Goal: Find specific page/section: Find specific page/section

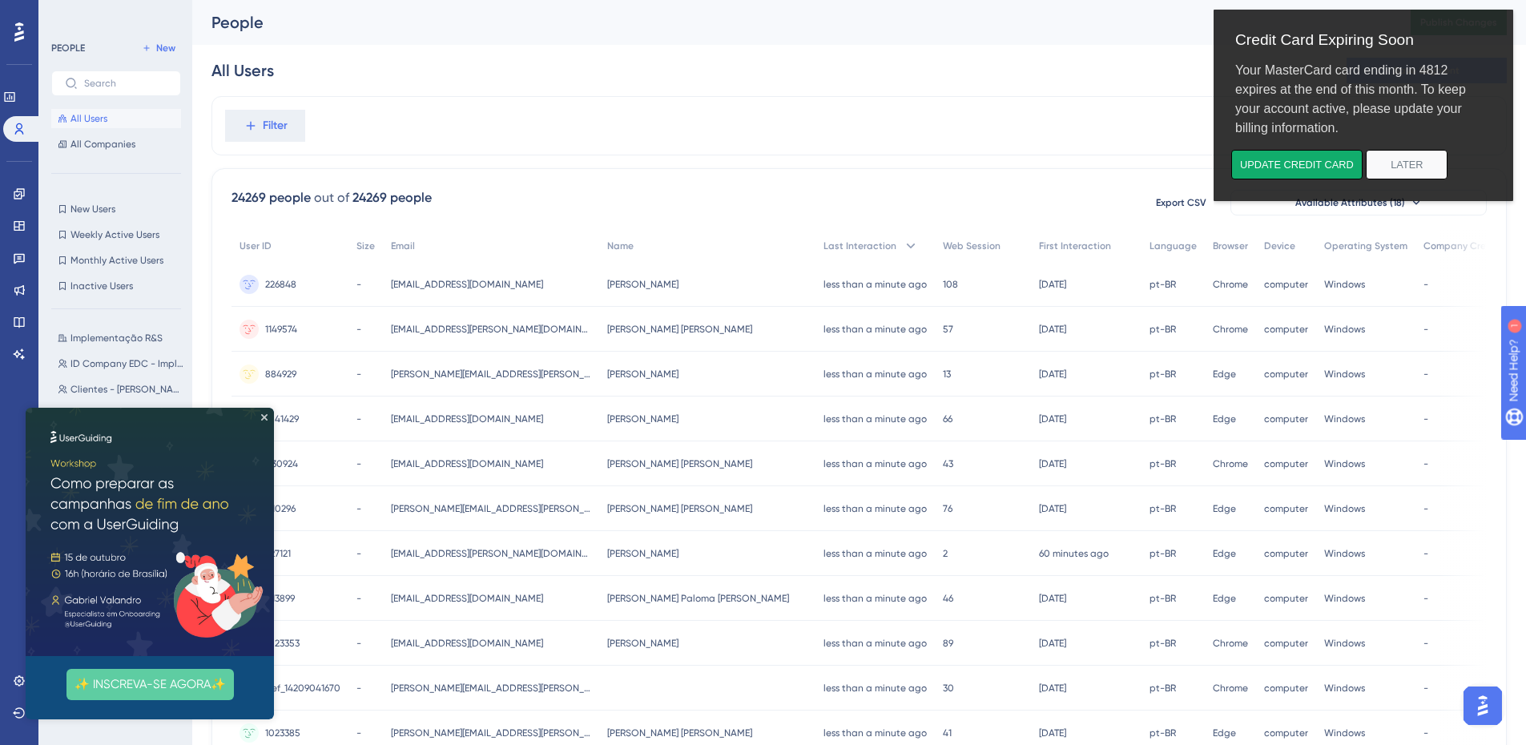
click at [270, 411] on img at bounding box center [150, 532] width 248 height 248
drag, startPoint x: 892, startPoint y: 116, endPoint x: 38, endPoint y: 46, distance: 856.8
click at [889, 116] on div "Filter" at bounding box center [858, 125] width 1295 height 59
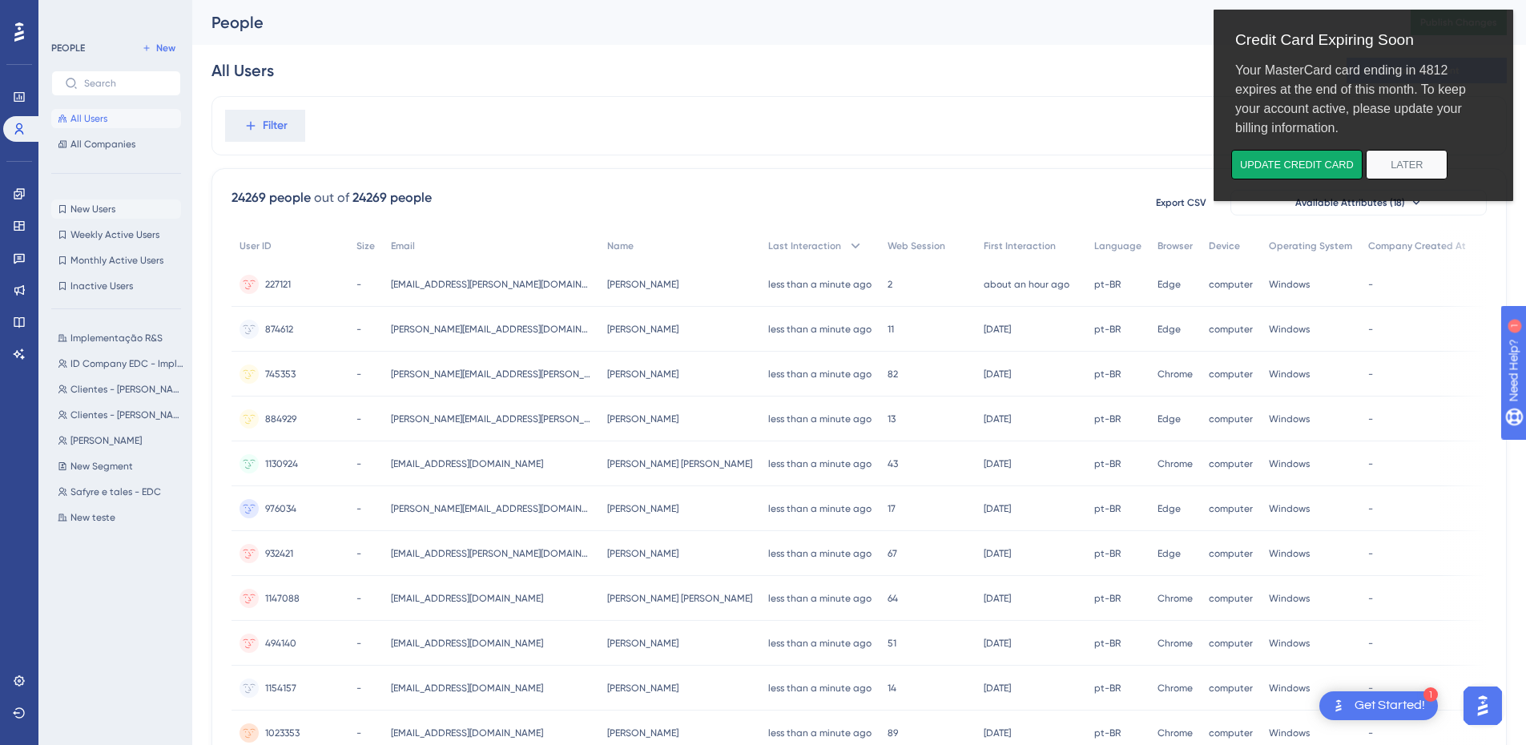
click at [95, 211] on span "New Users" at bounding box center [92, 209] width 45 height 13
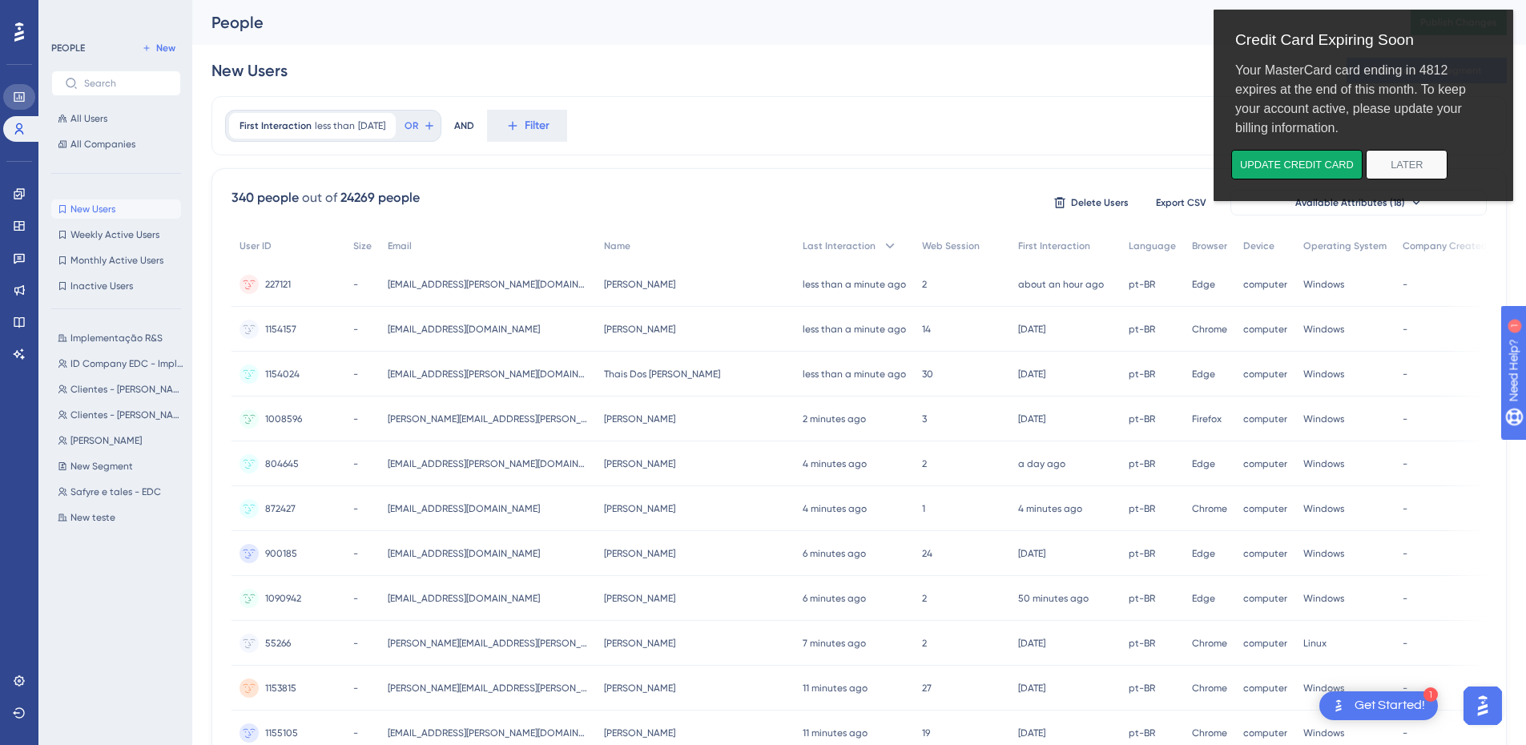
click at [23, 88] on link at bounding box center [19, 97] width 32 height 26
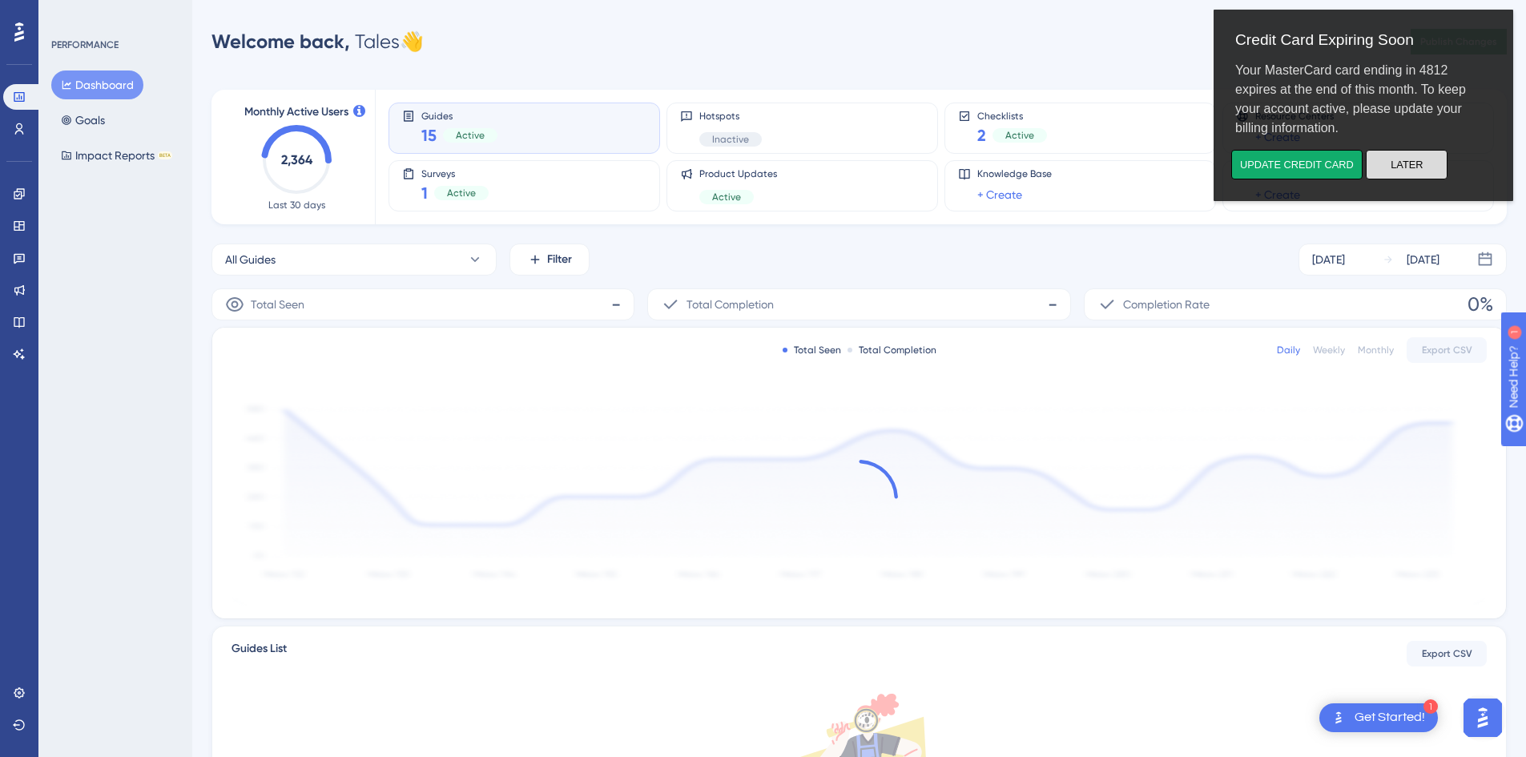
click at [1420, 170] on button "Later" at bounding box center [1407, 165] width 82 height 30
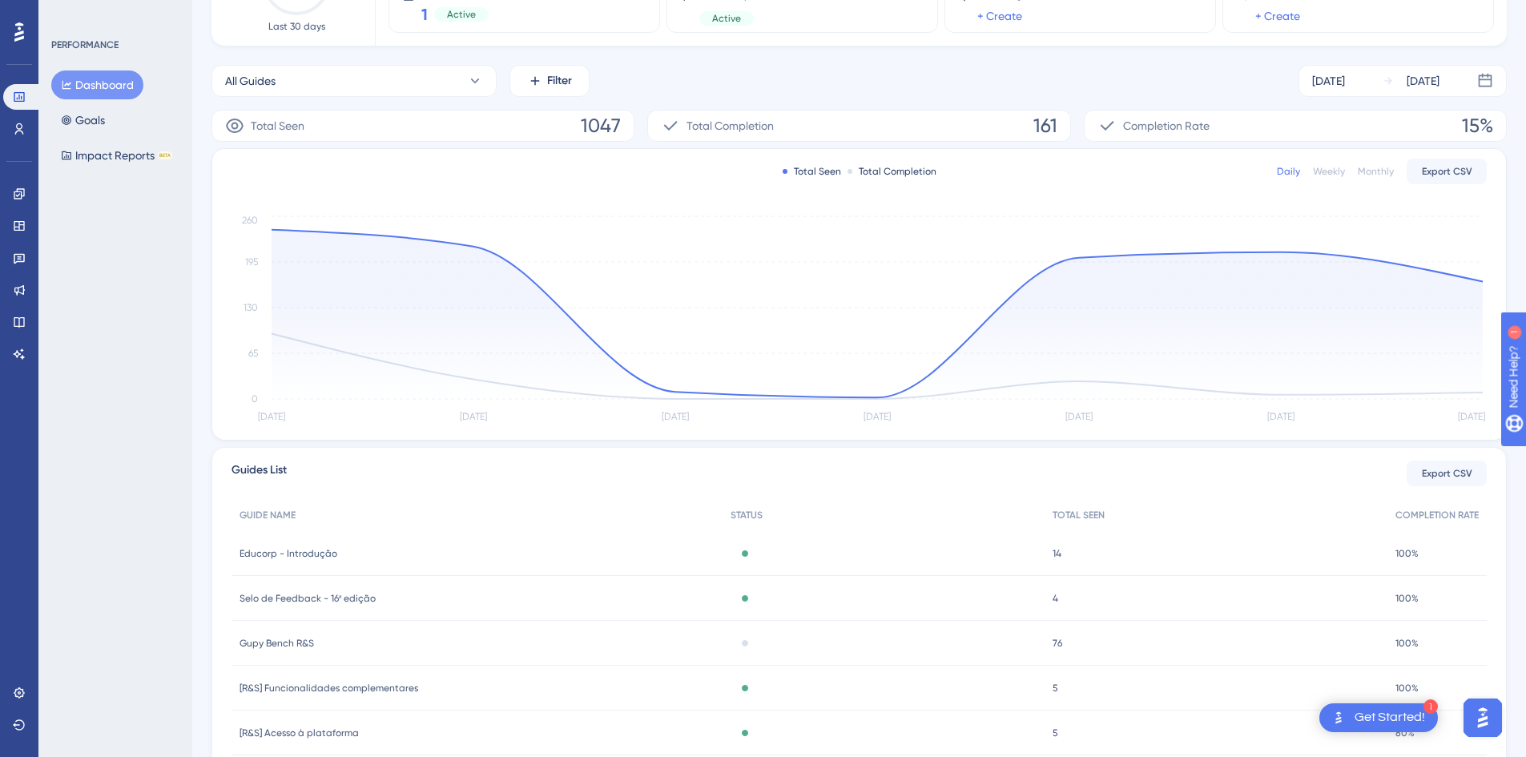
scroll to position [80, 0]
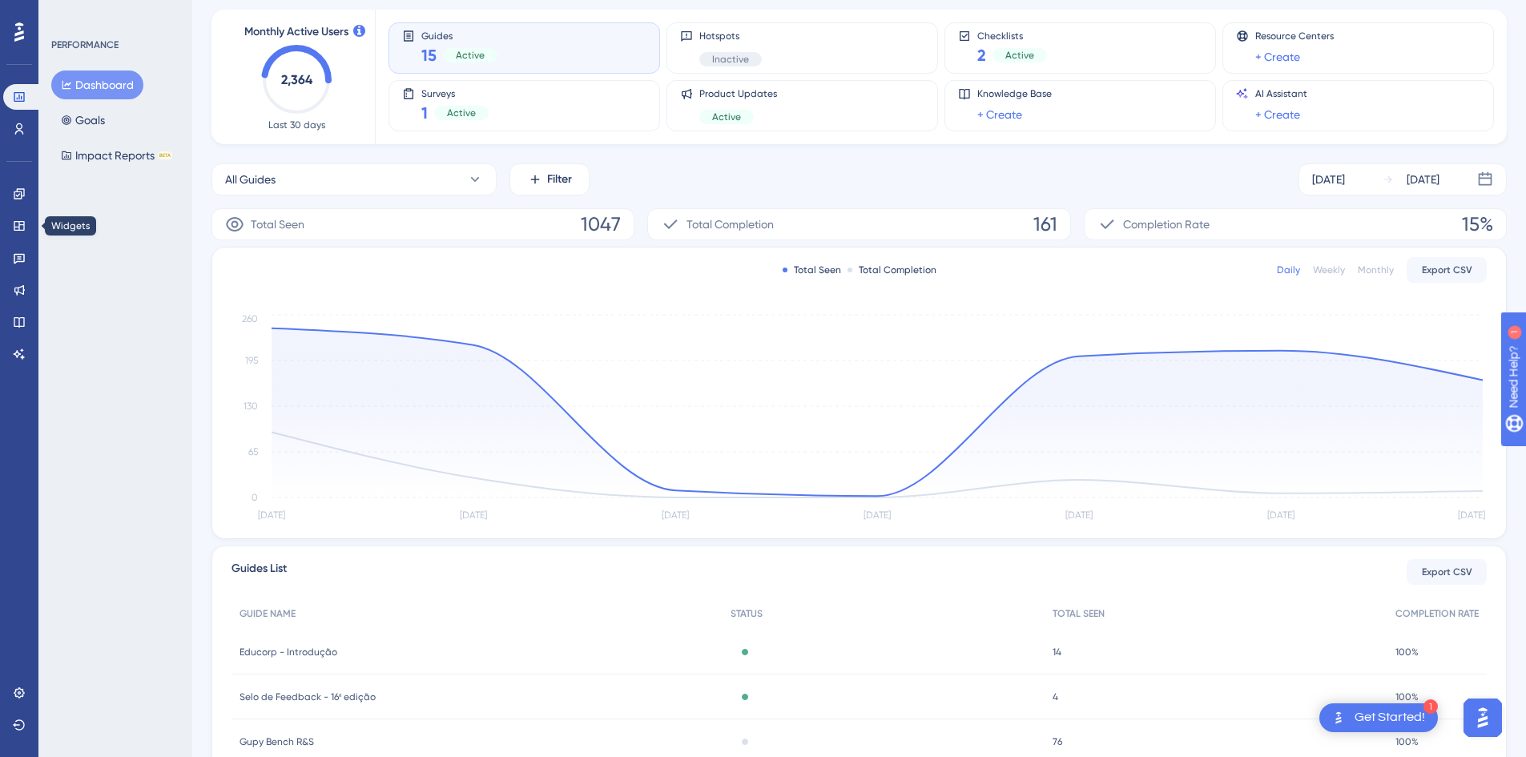
click at [9, 175] on div "Engagement Widgets Feedback Product Updates Knowledge Base AI Assistant" at bounding box center [19, 254] width 32 height 225
click at [12, 115] on div "Performance Users" at bounding box center [19, 113] width 32 height 58
click at [19, 123] on icon at bounding box center [19, 129] width 13 height 13
